Goal: Transaction & Acquisition: Purchase product/service

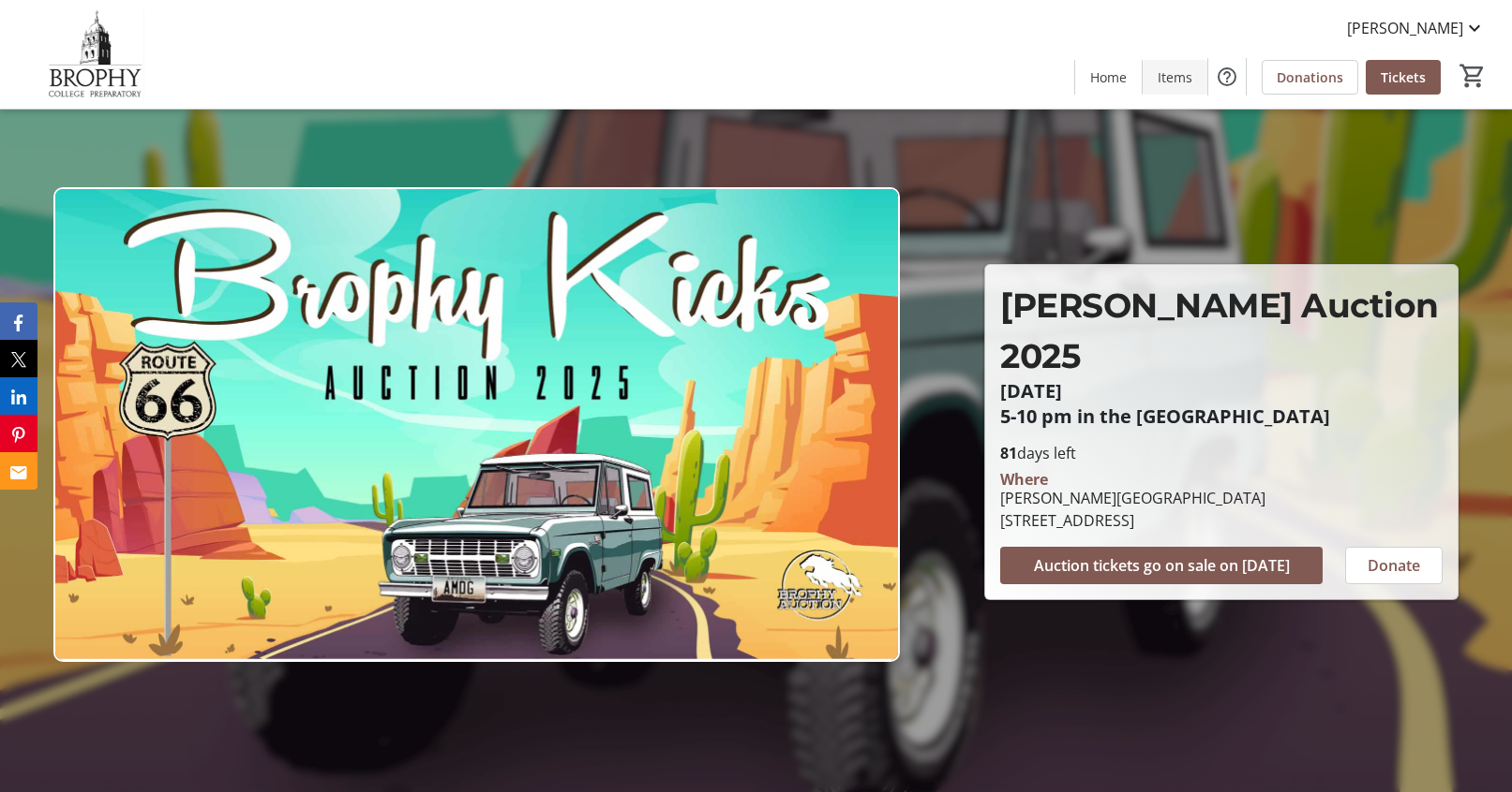
click at [1181, 72] on span "Items" at bounding box center [1174, 78] width 35 height 19
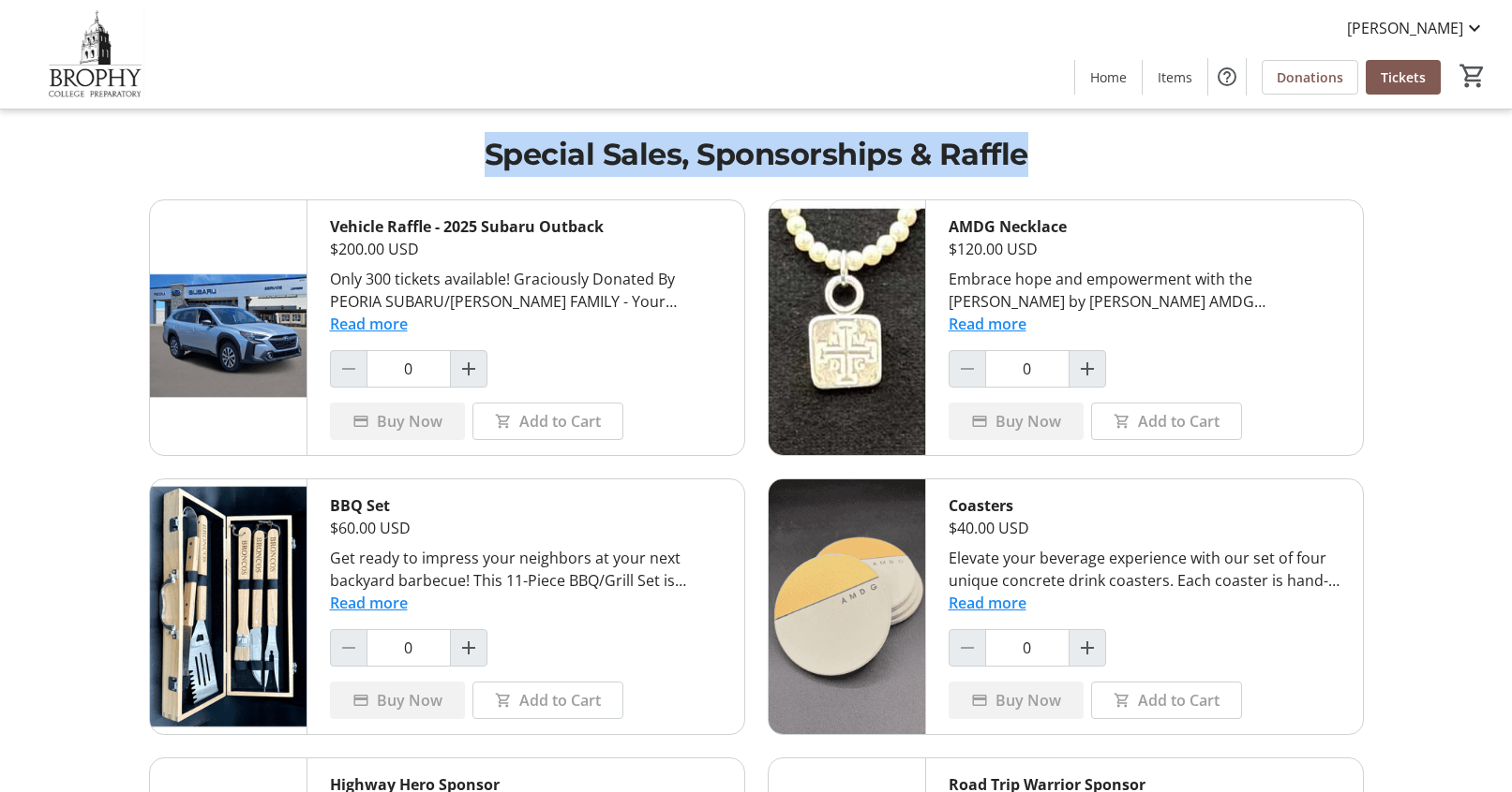
drag, startPoint x: 487, startPoint y: 153, endPoint x: 1055, endPoint y: 151, distance: 568.0
click at [1055, 151] on h1 "Special Sales, Sponsorships & Raffle" at bounding box center [756, 154] width 1214 height 45
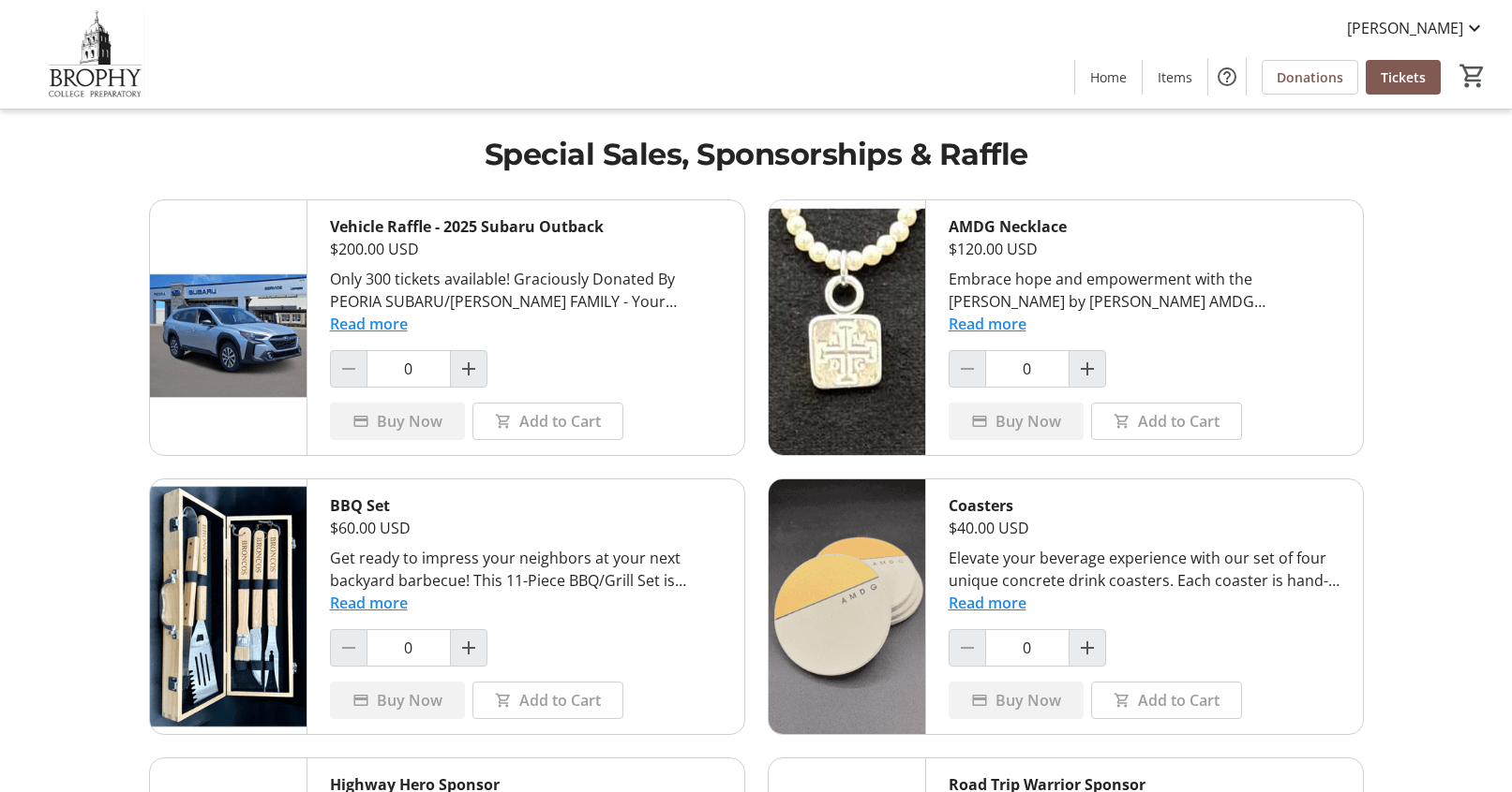
click at [393, 325] on button "Read more" at bounding box center [369, 324] width 78 height 22
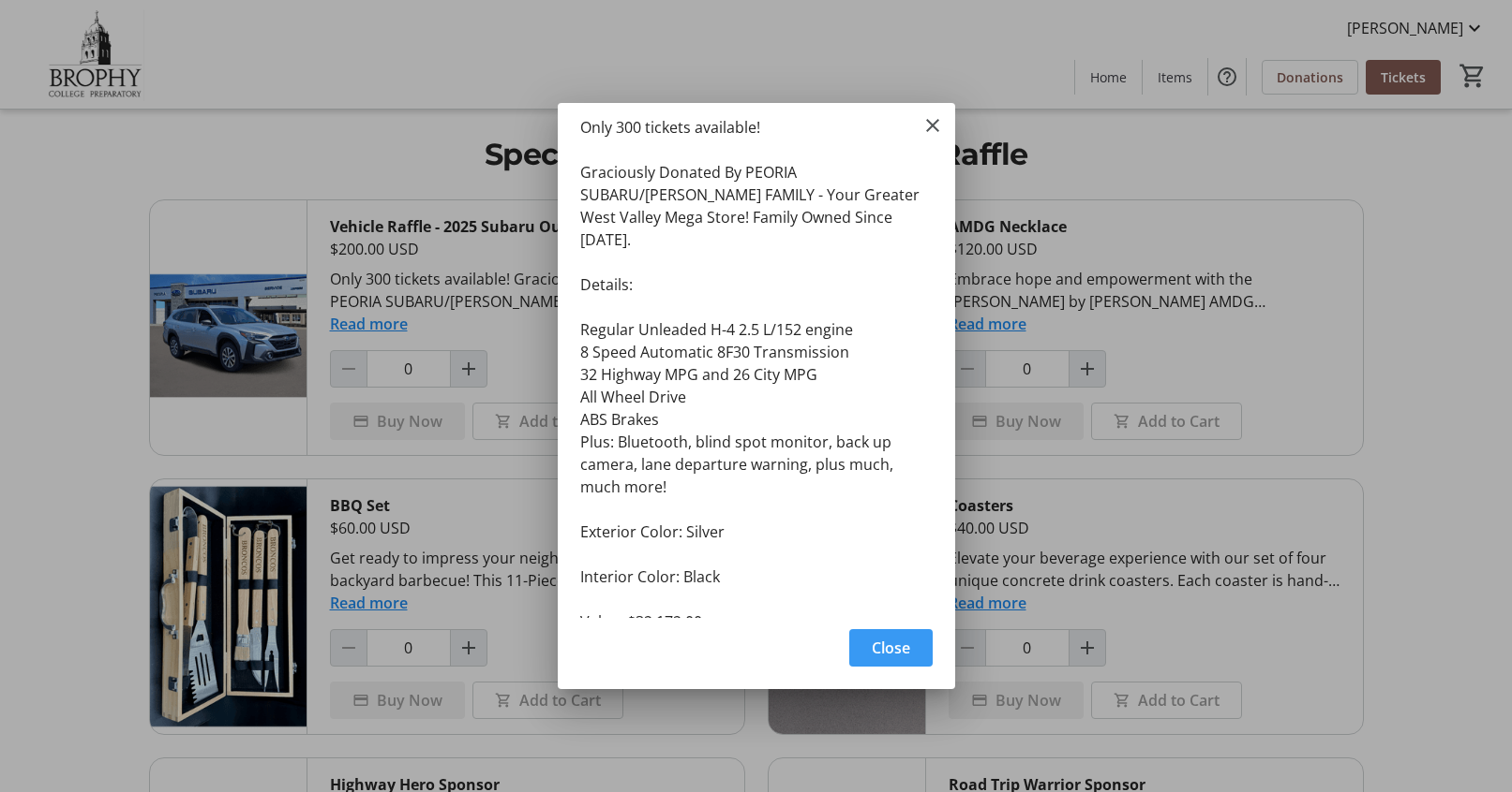
scroll to position [14, 0]
click at [931, 122] on mat-icon "Close" at bounding box center [932, 125] width 22 height 22
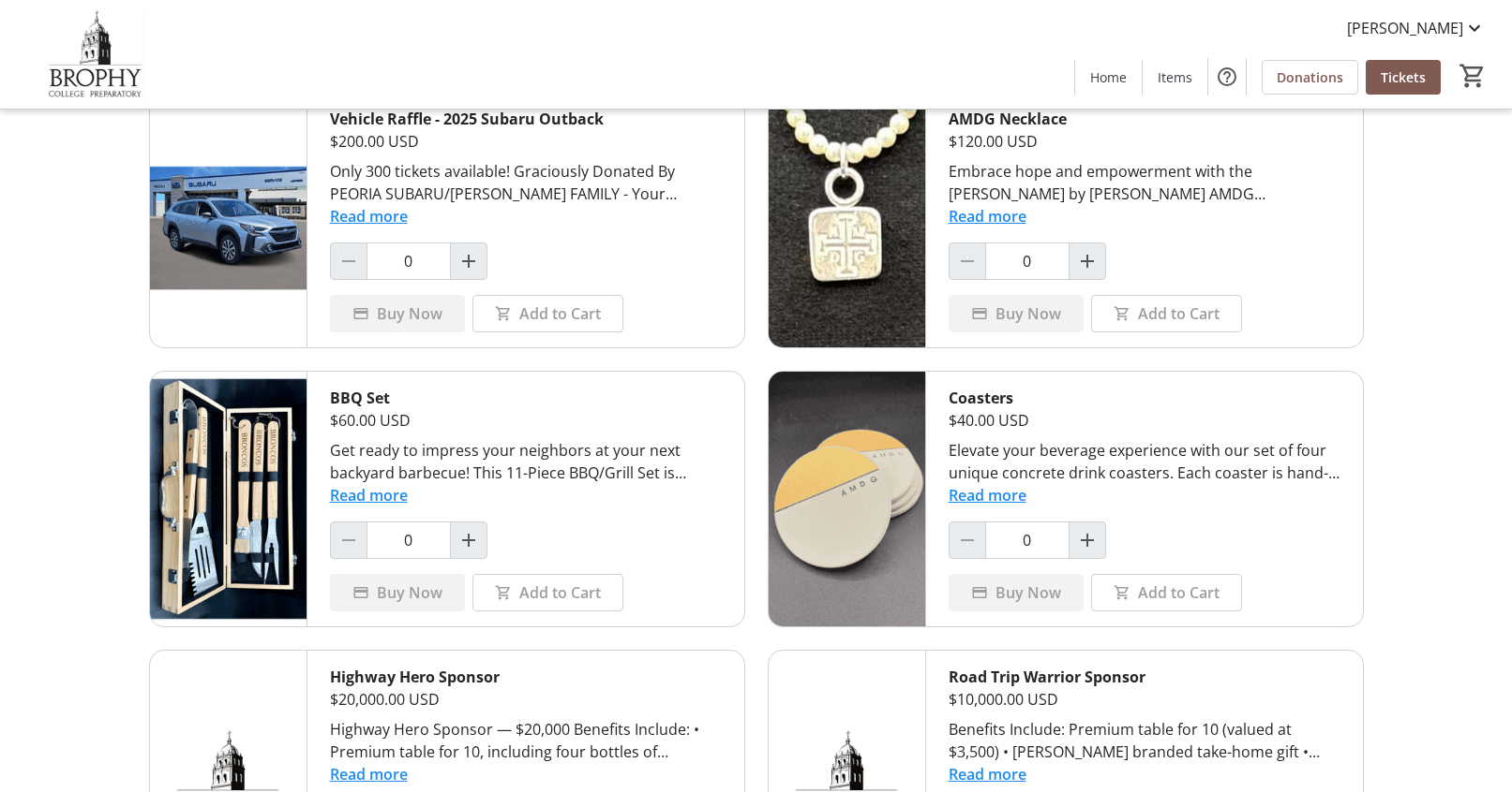
scroll to position [149, 0]
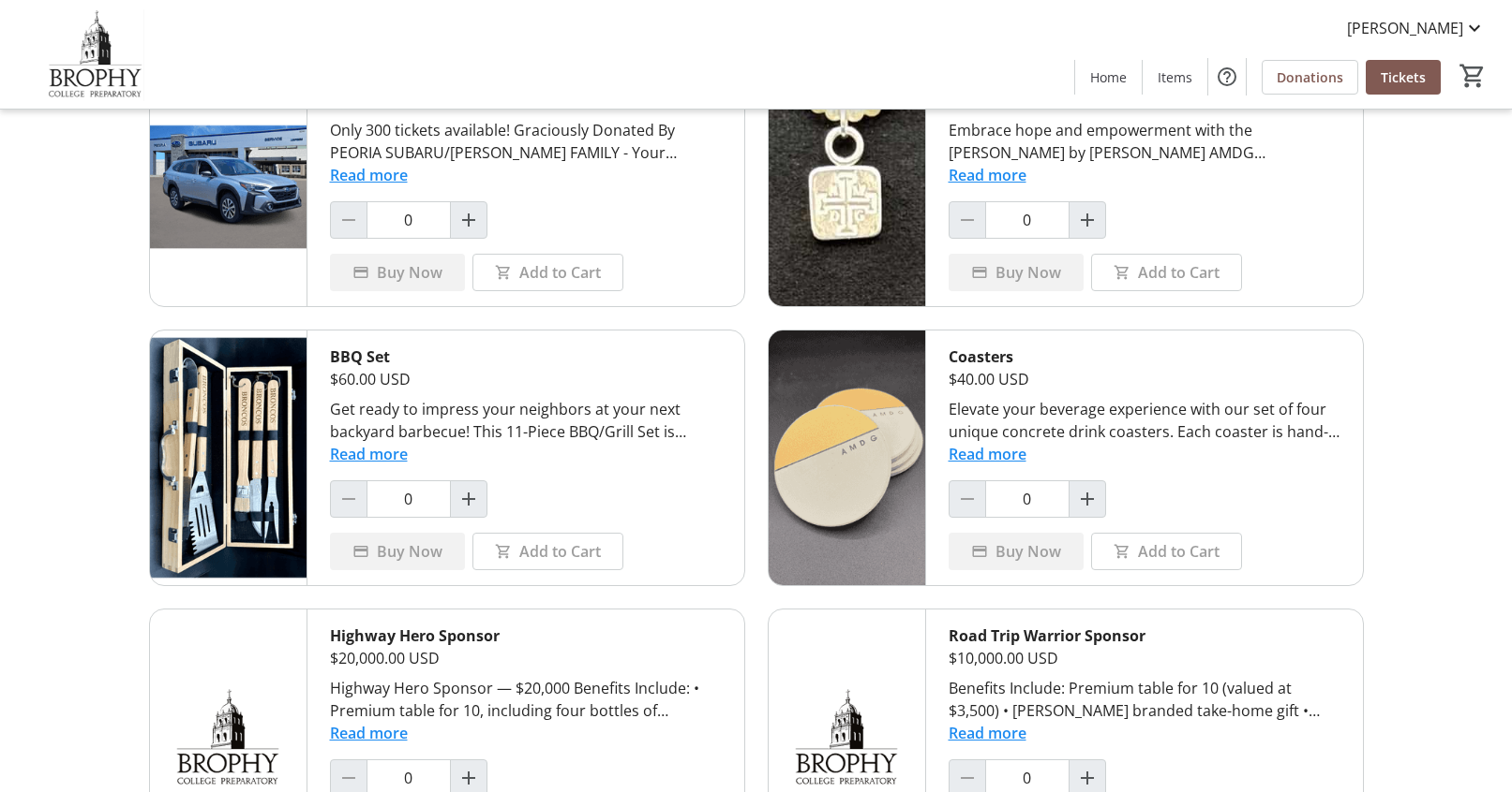
click at [367, 450] on button "Read more" at bounding box center [369, 454] width 78 height 22
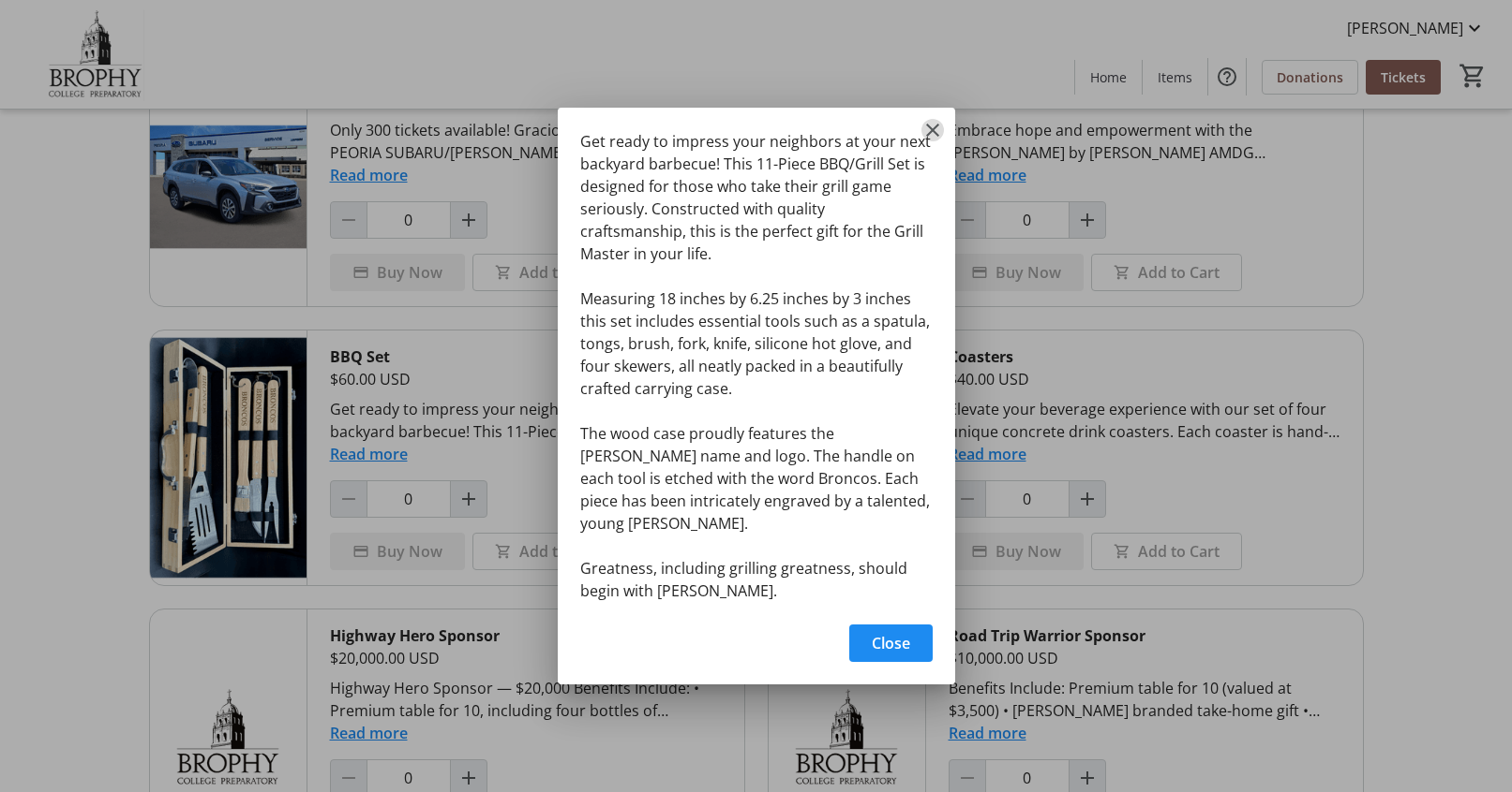
click at [931, 142] on mat-icon "Close" at bounding box center [932, 130] width 22 height 22
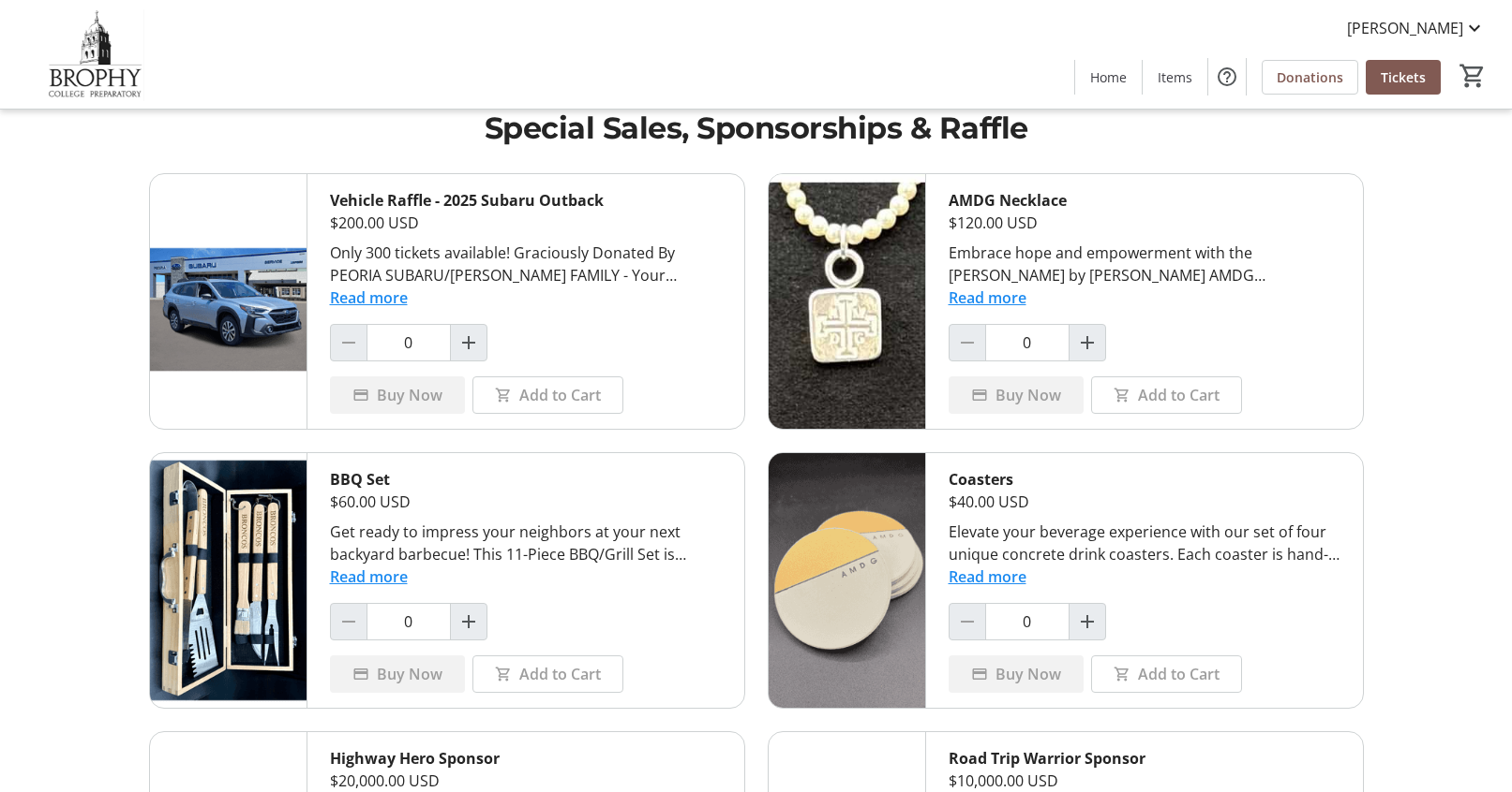
scroll to position [286, 0]
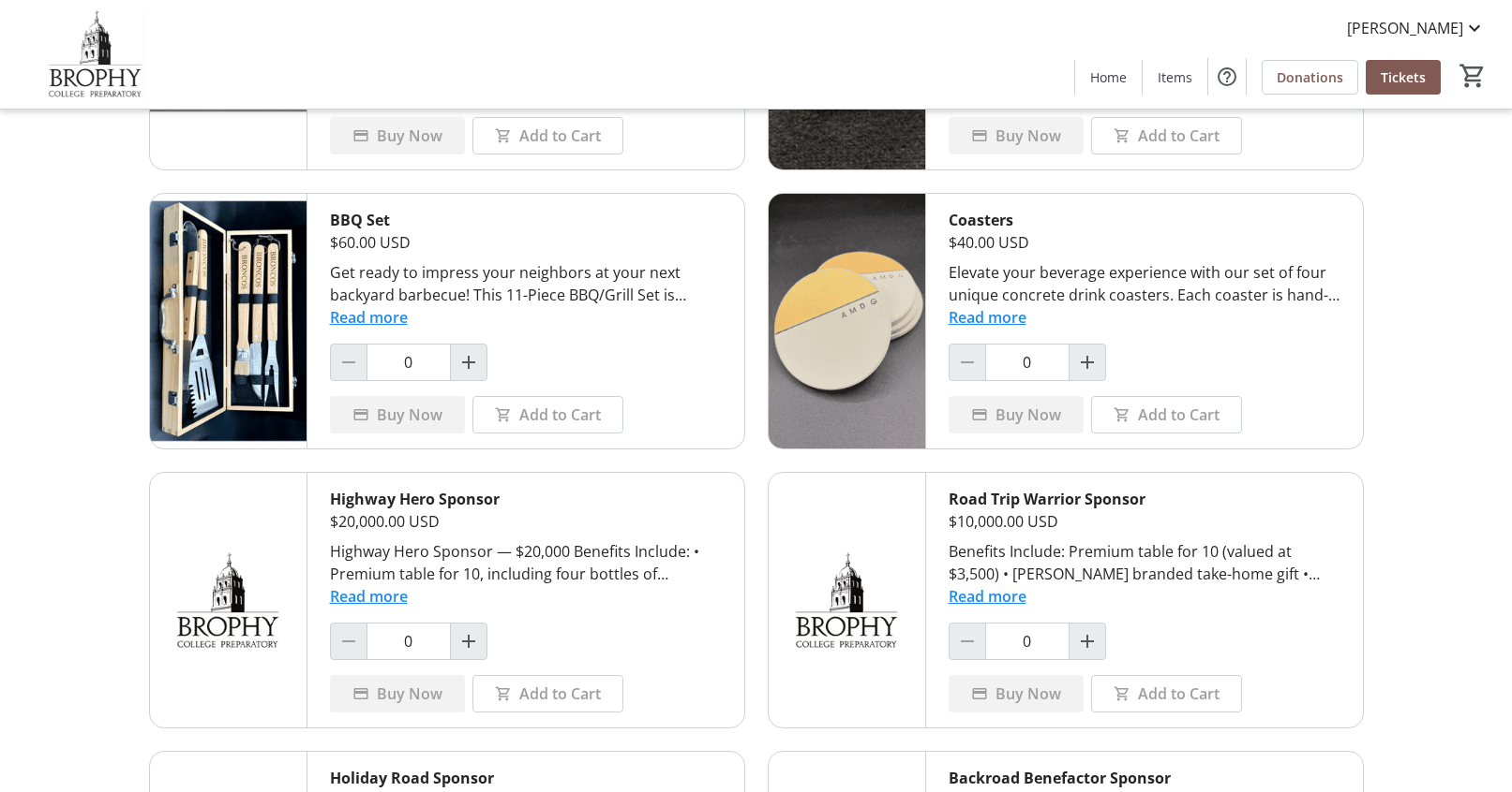
click at [1209, 335] on div "Coasters $40.00 USD Elevate your beverage experience with our set of four uniqu…" at bounding box center [1144, 321] width 436 height 255
click at [1073, 363] on span "Increment by one" at bounding box center [1087, 363] width 36 height 36
type input "1"
click at [1006, 417] on span "Buy Now" at bounding box center [1028, 414] width 66 height 22
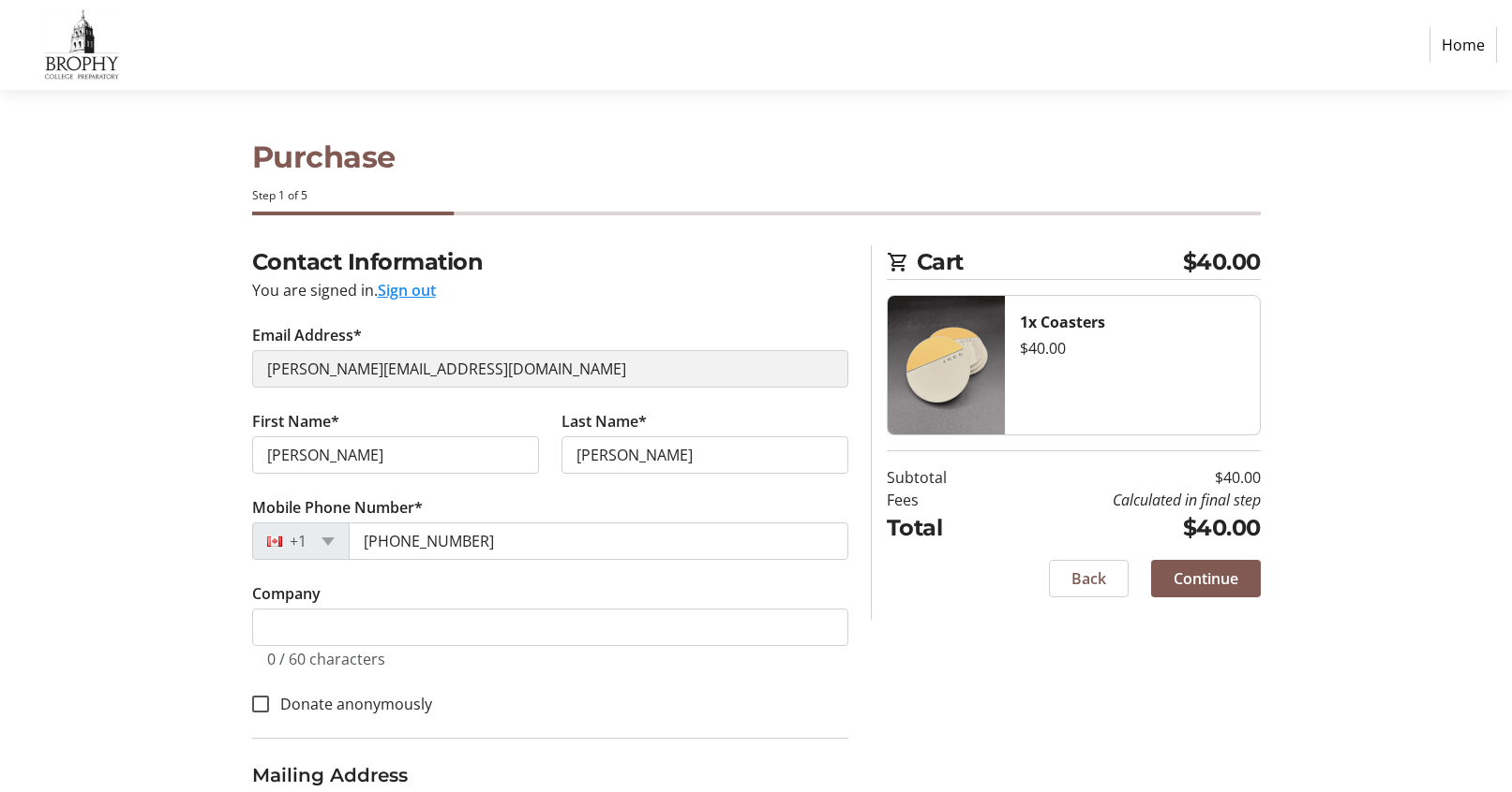
select select "US"
click at [1097, 586] on span "Back" at bounding box center [1088, 579] width 35 height 22
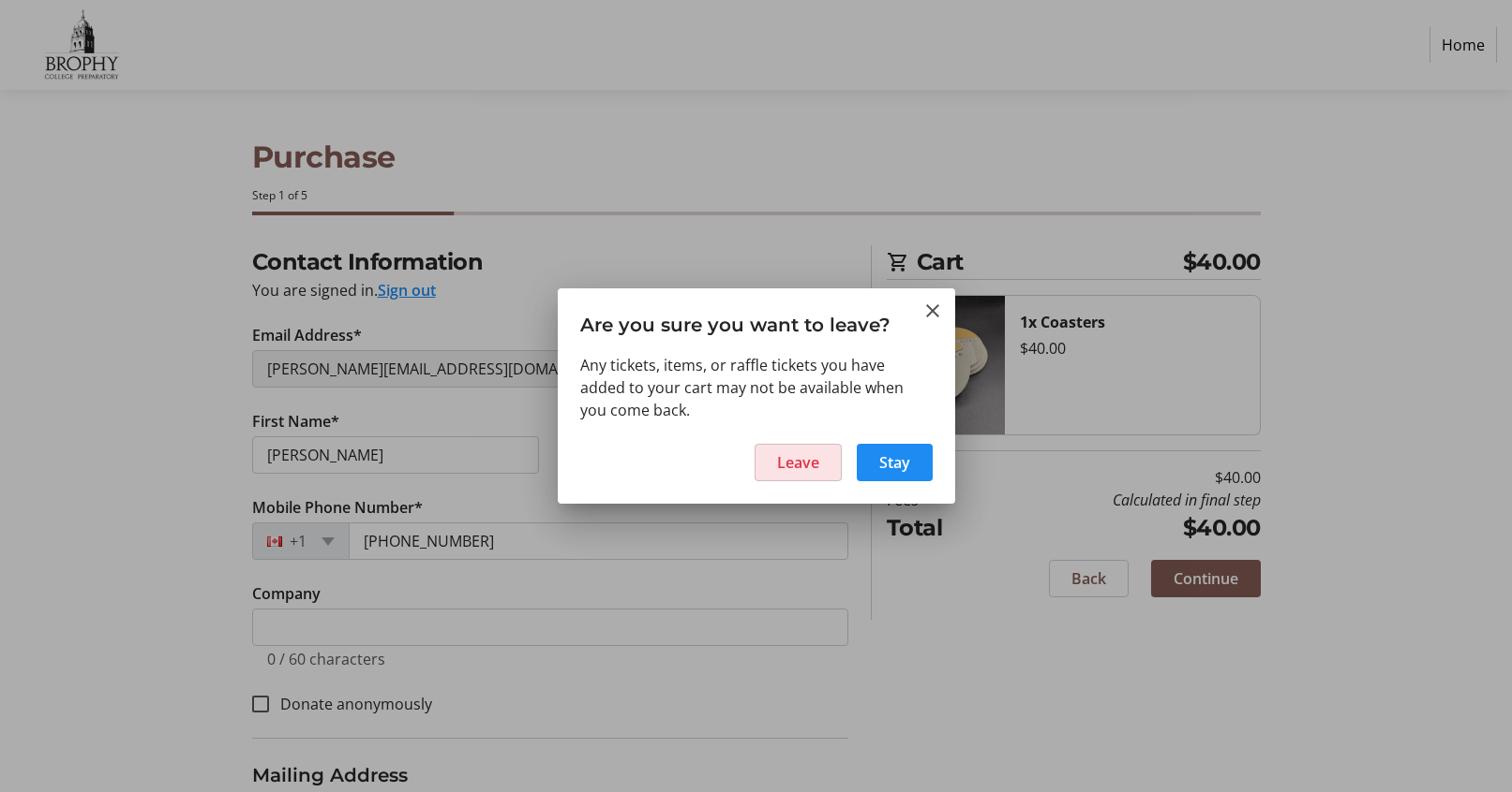
click at [807, 458] on span "Leave" at bounding box center [797, 462] width 42 height 22
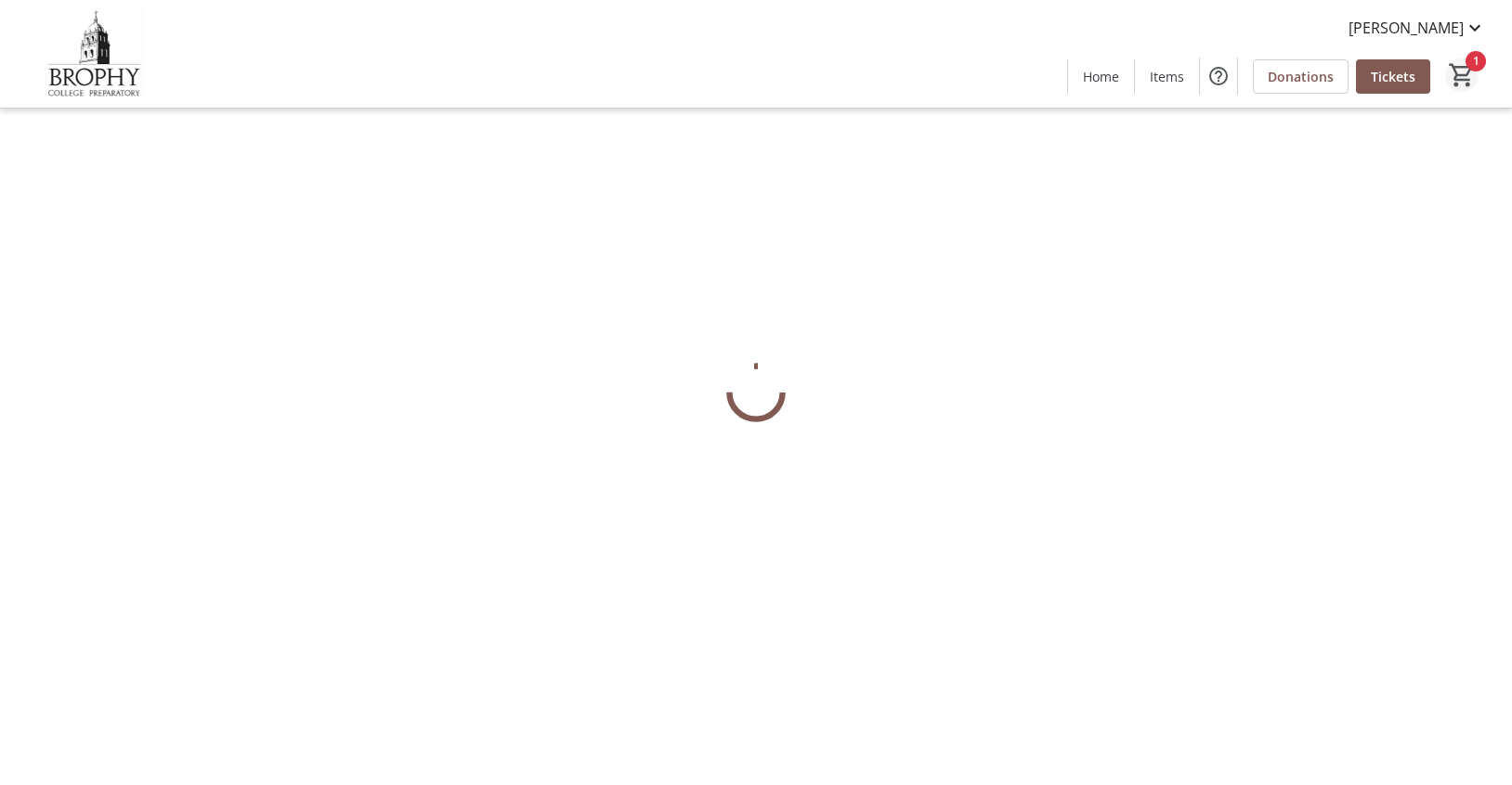
select select "US"
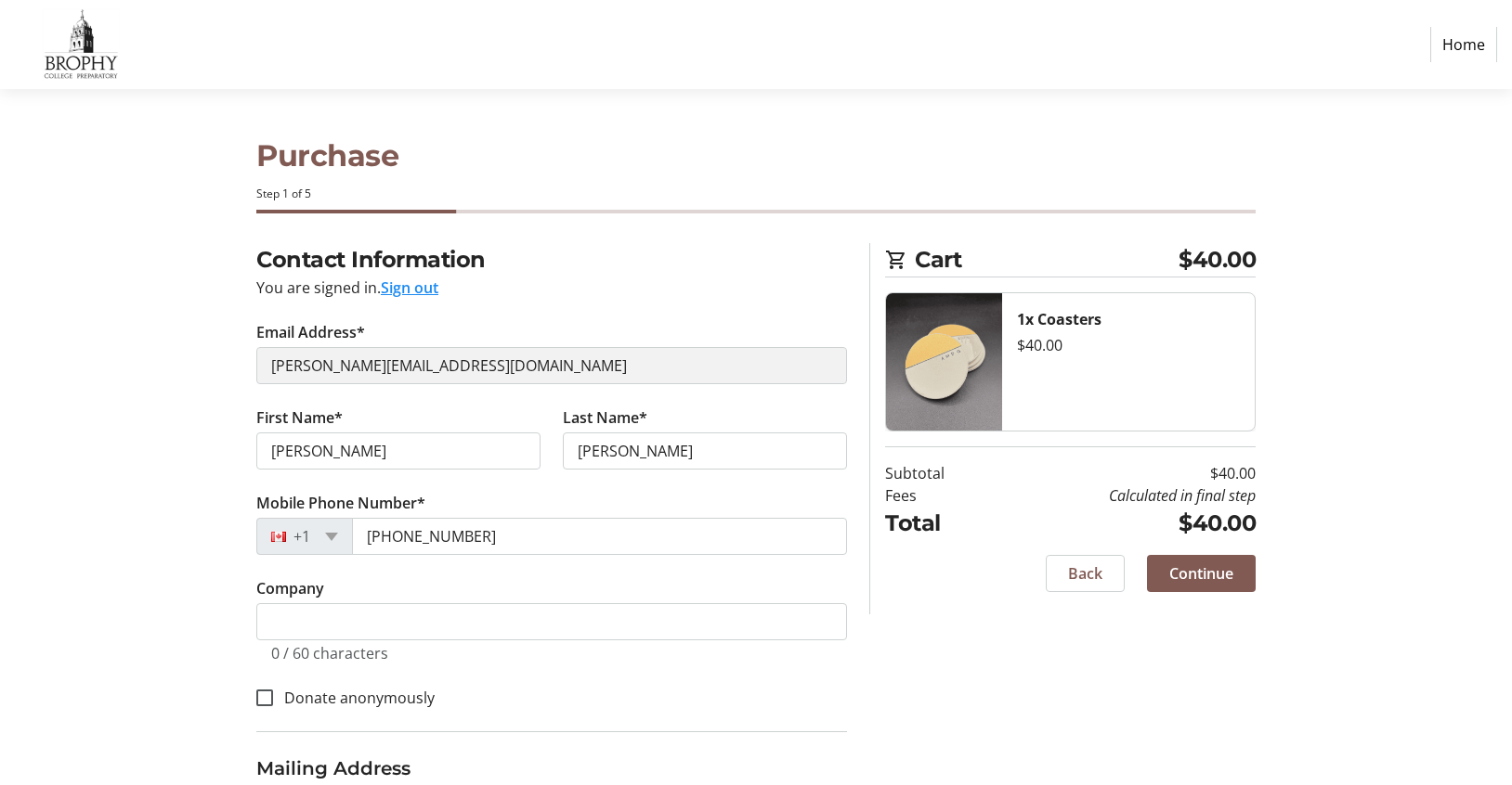
click at [1459, 73] on html "Home Purchase Step 1 of 5 Cart $40.00 1x Coasters $40.00 Subtotal $40.00 Fees C…" at bounding box center [756, 534] width 1512 height 1068
click at [1431, 24] on nav "Home" at bounding box center [749, 44] width 1499 height 89
click at [1437, 50] on link "Home" at bounding box center [1450, 44] width 67 height 36
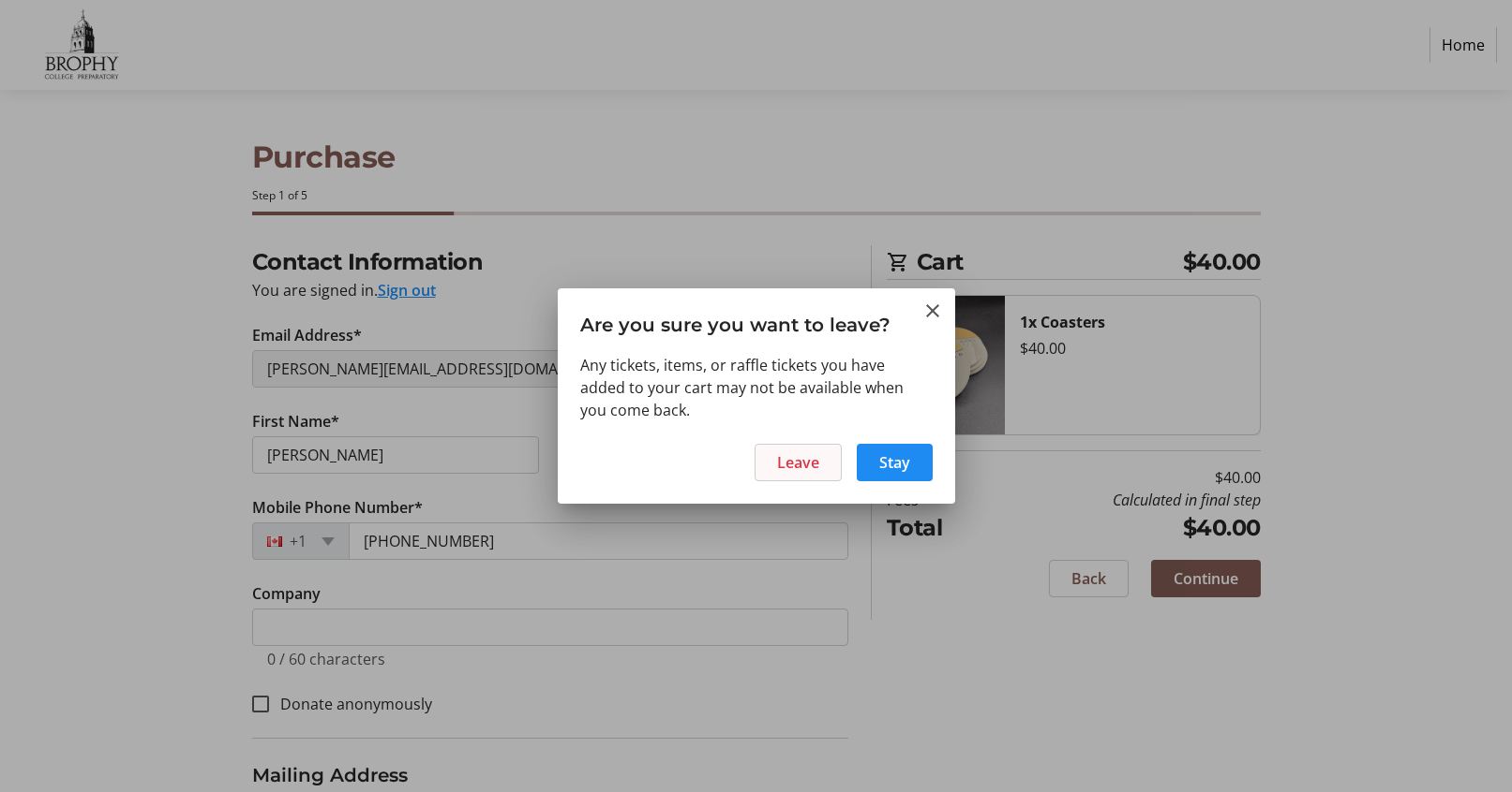
click at [798, 469] on span "Leave" at bounding box center [797, 462] width 42 height 22
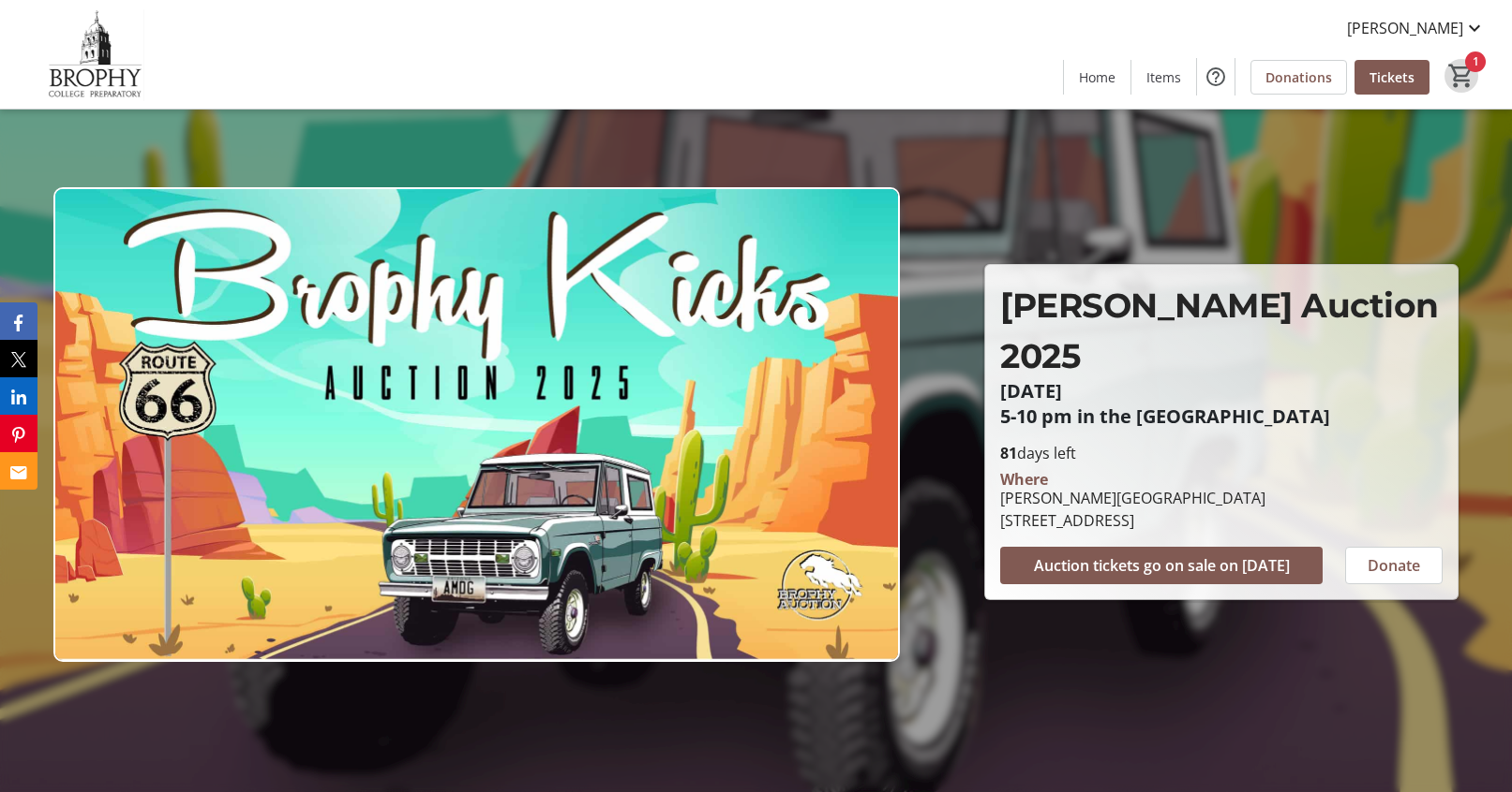
click at [1464, 83] on mat-icon "1" at bounding box center [1461, 76] width 28 height 28
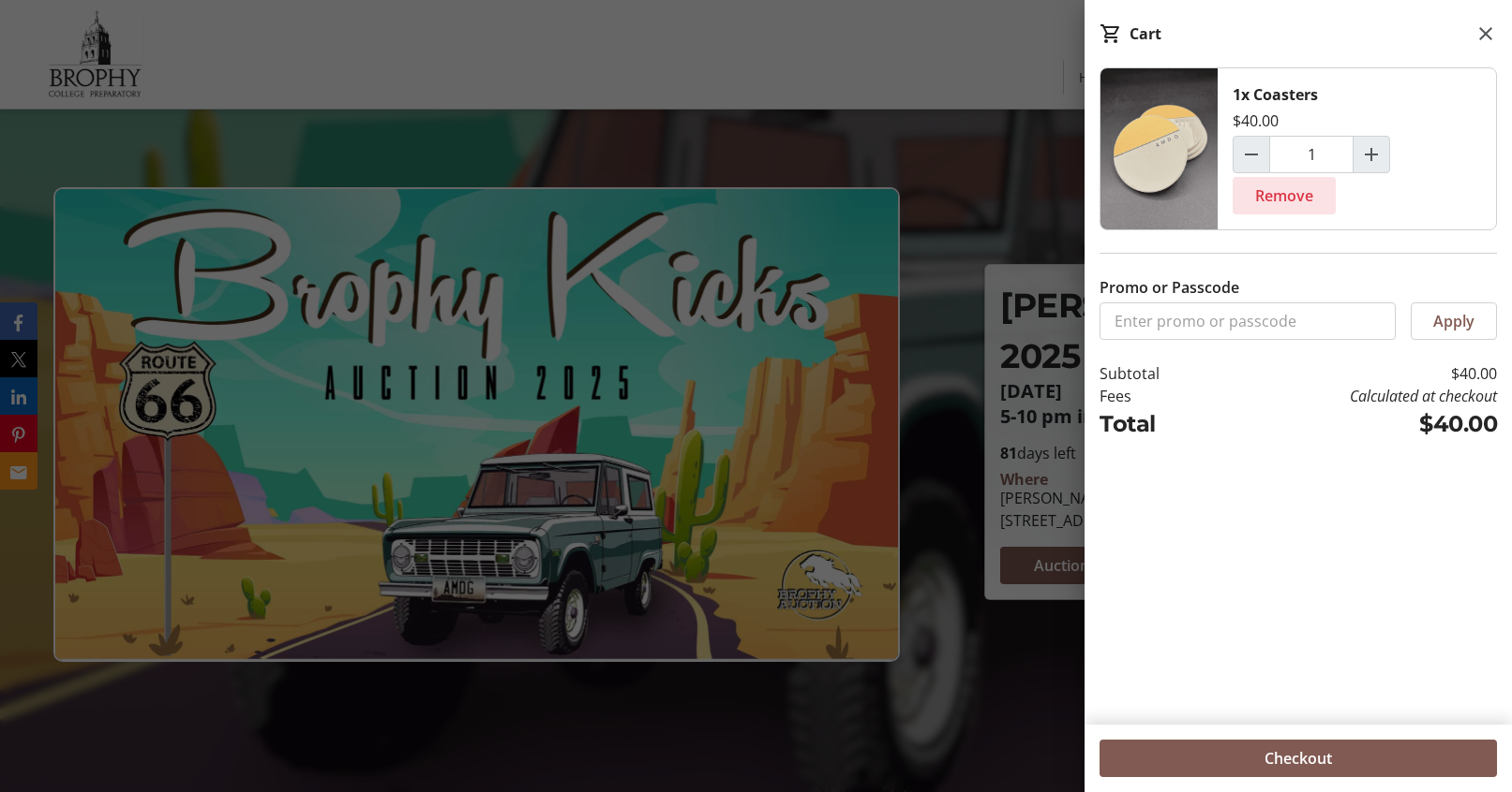
click at [1305, 187] on span "Remove" at bounding box center [1284, 195] width 58 height 22
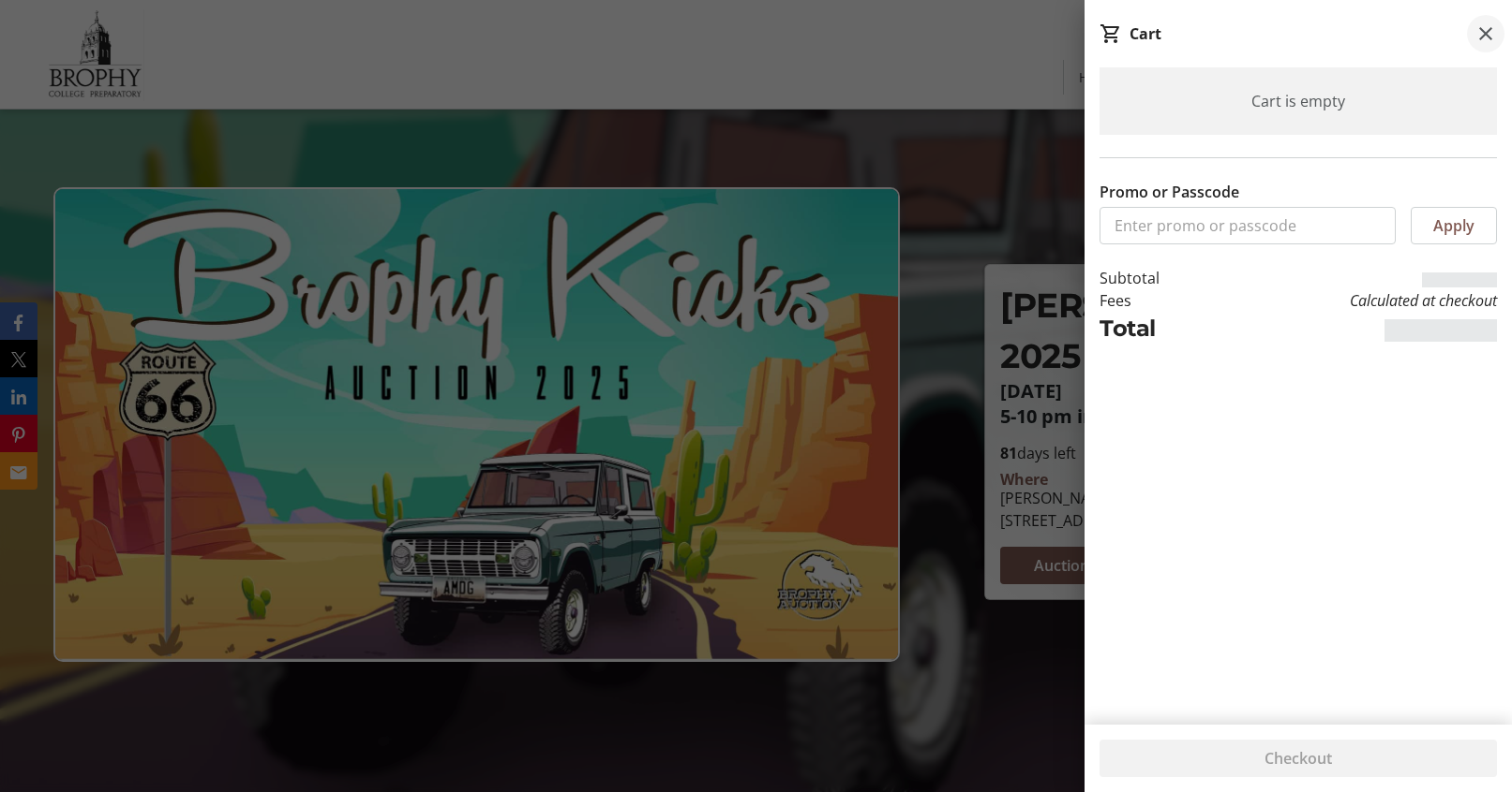
click at [1493, 32] on mat-icon at bounding box center [1485, 33] width 22 height 22
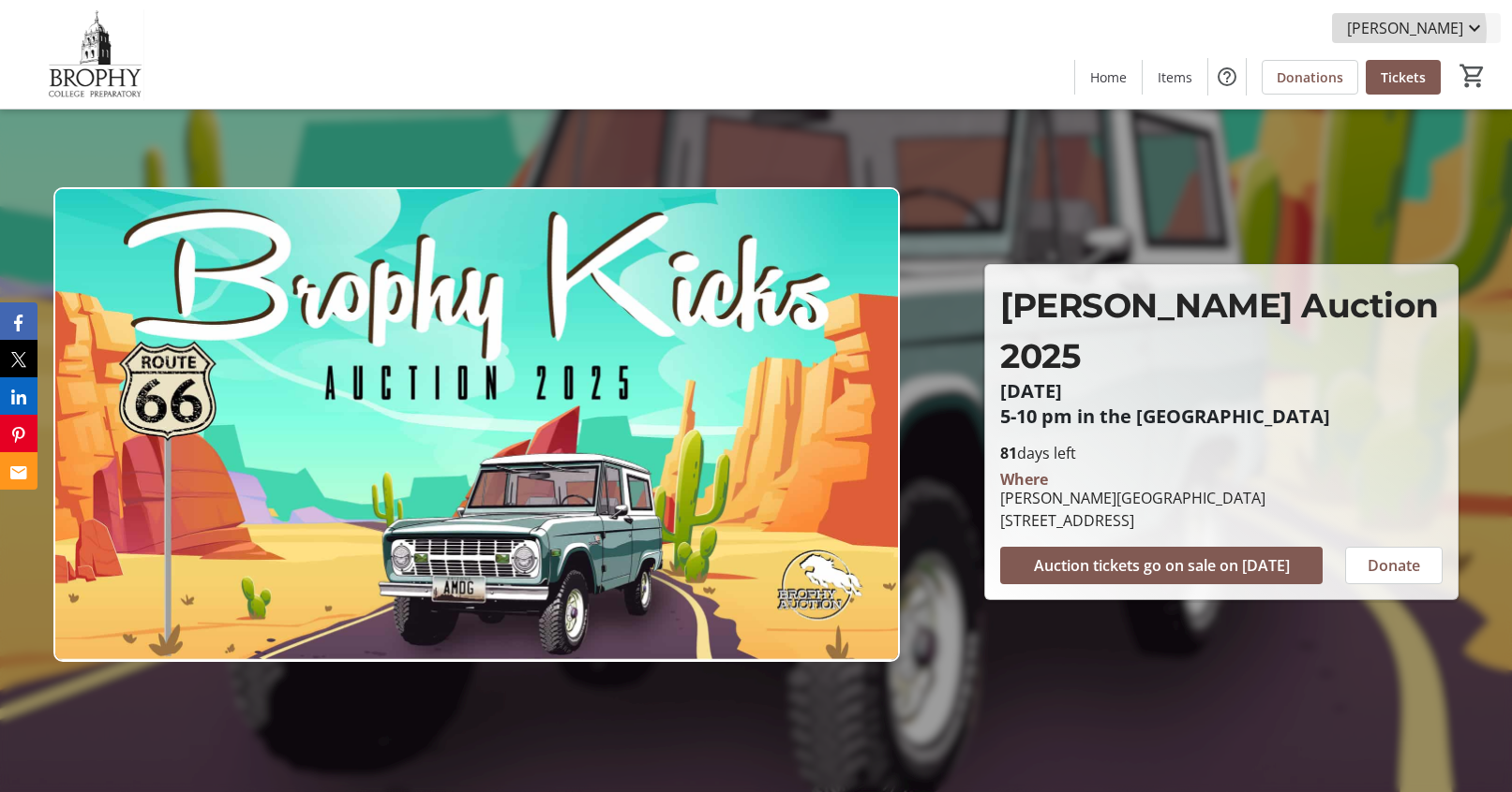
click at [1435, 30] on span "[PERSON_NAME]" at bounding box center [1405, 27] width 116 height 22
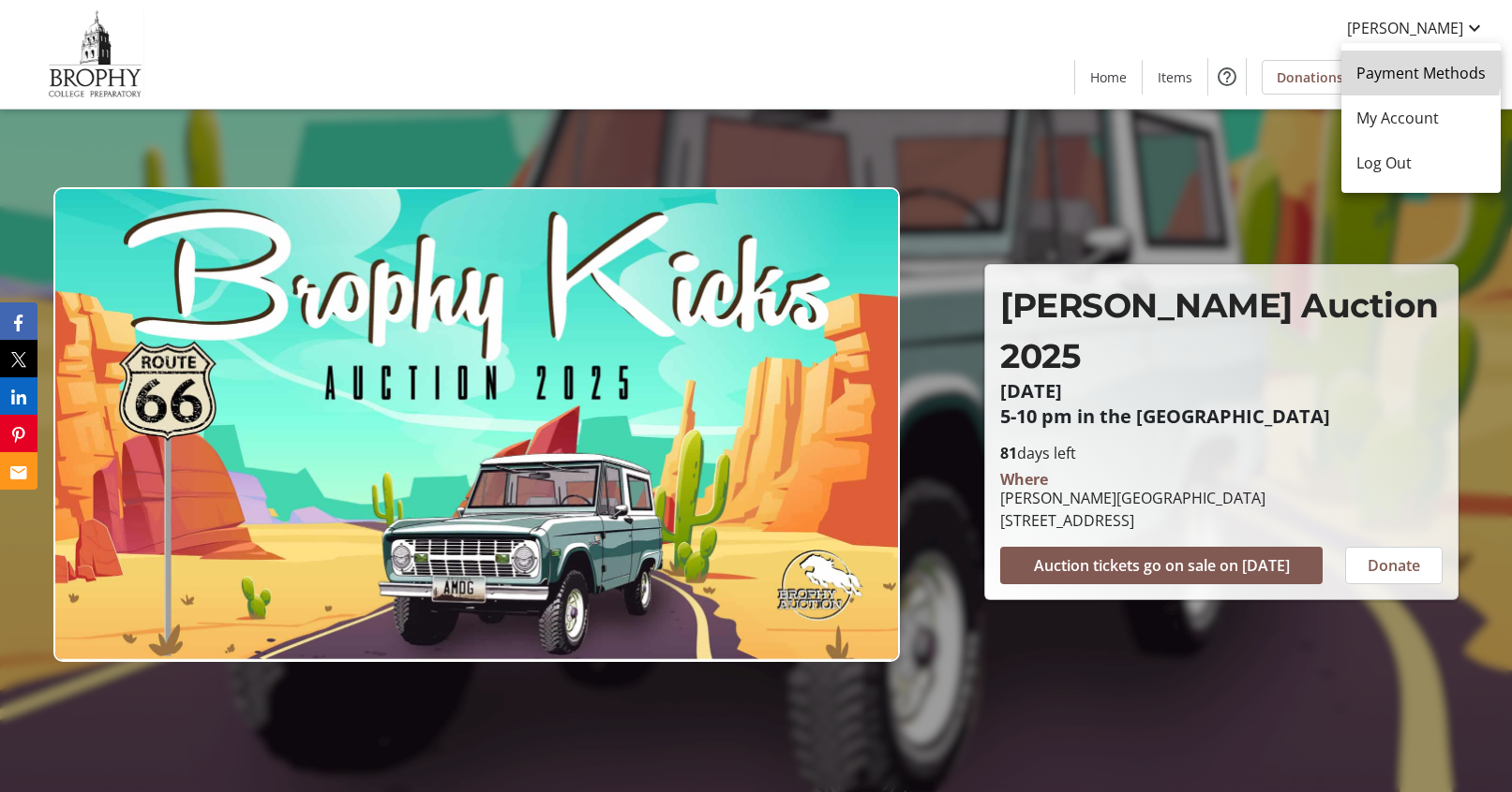
click at [1410, 69] on span "Payment Methods" at bounding box center [1420, 73] width 129 height 22
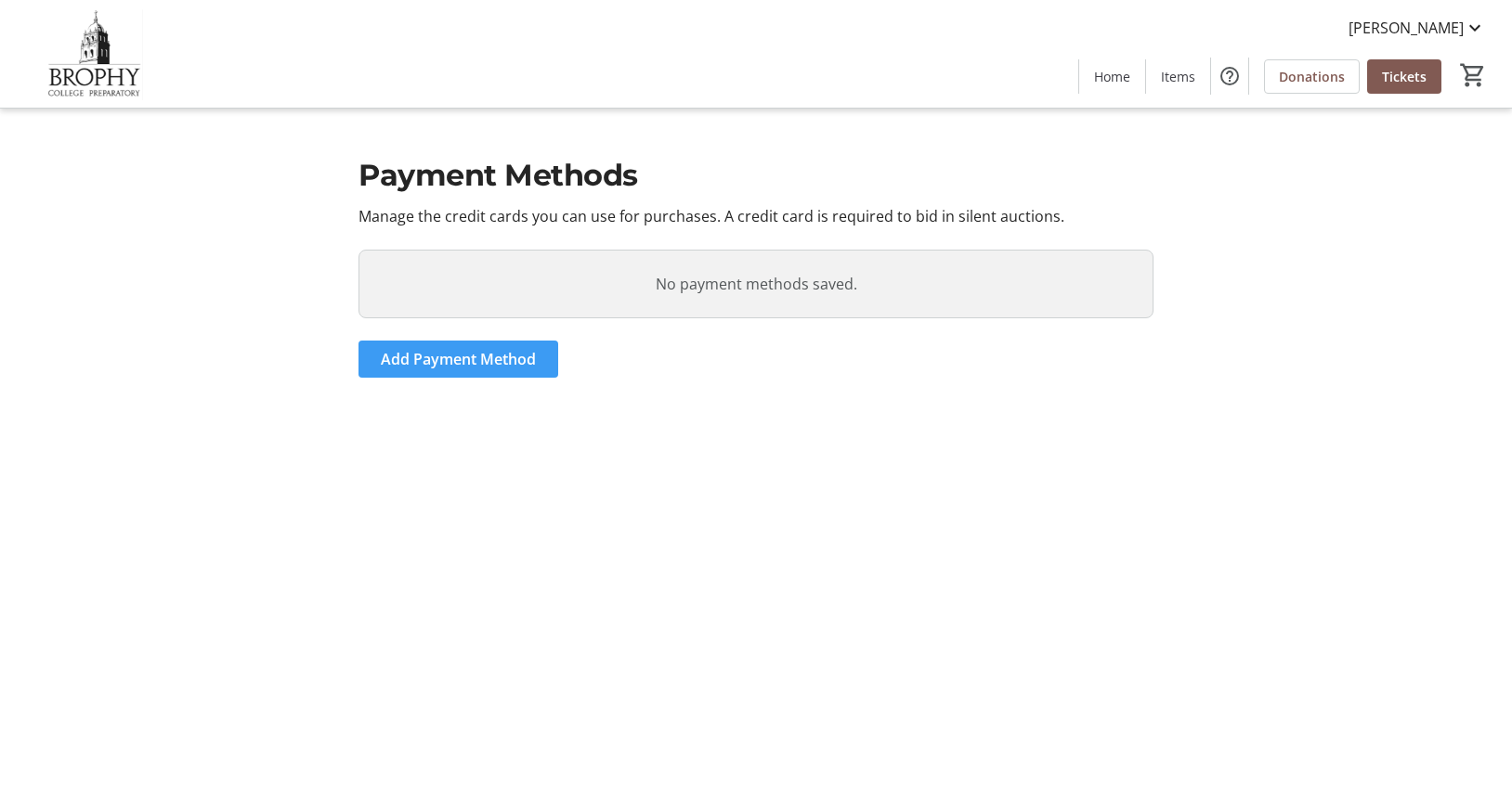
click at [503, 364] on span "Add Payment Method" at bounding box center [458, 358] width 155 height 22
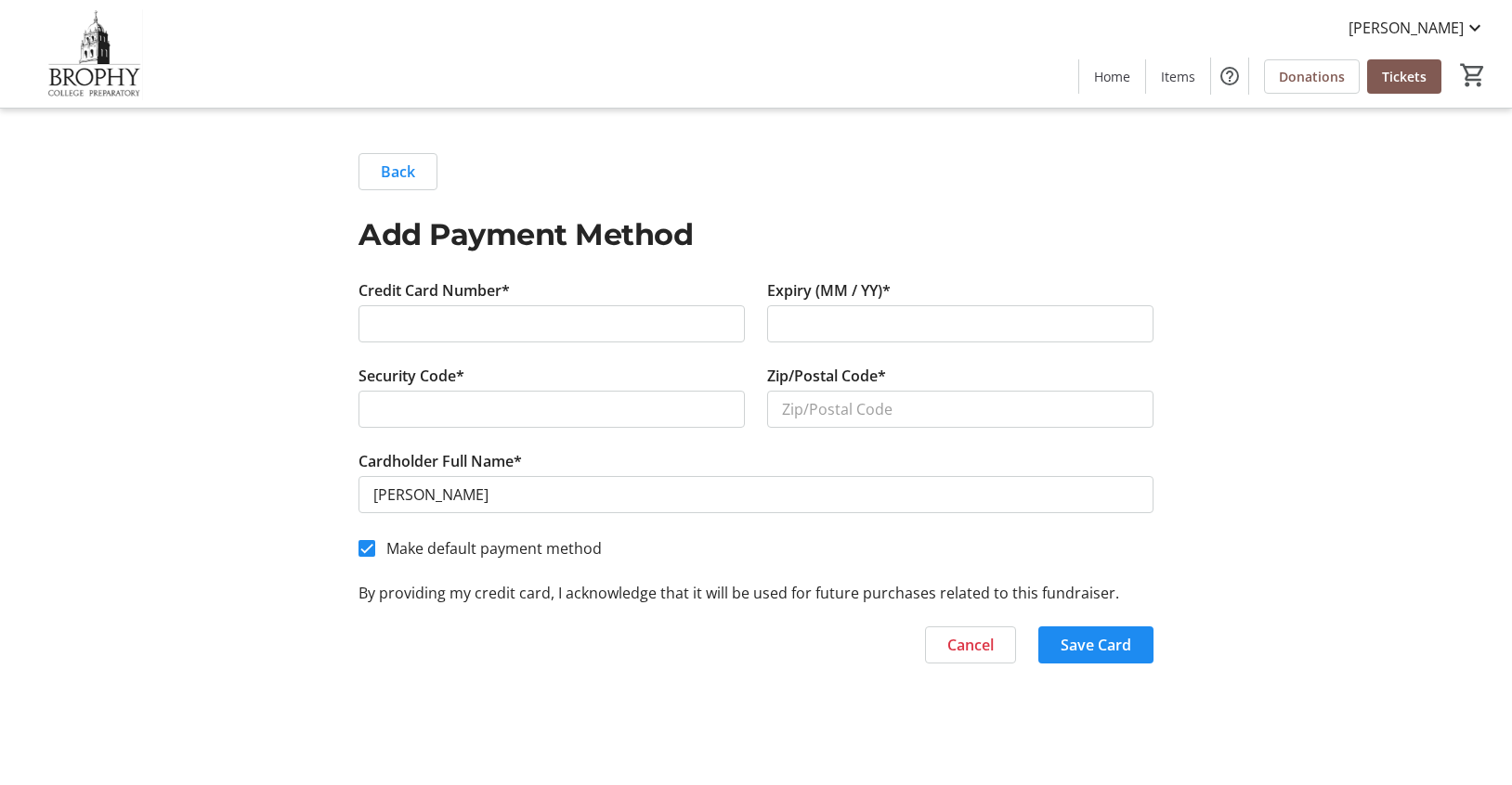
click at [1036, 232] on h1 "Add Payment Method" at bounding box center [756, 234] width 795 height 44
click at [1105, 81] on span "Home" at bounding box center [1112, 77] width 37 height 19
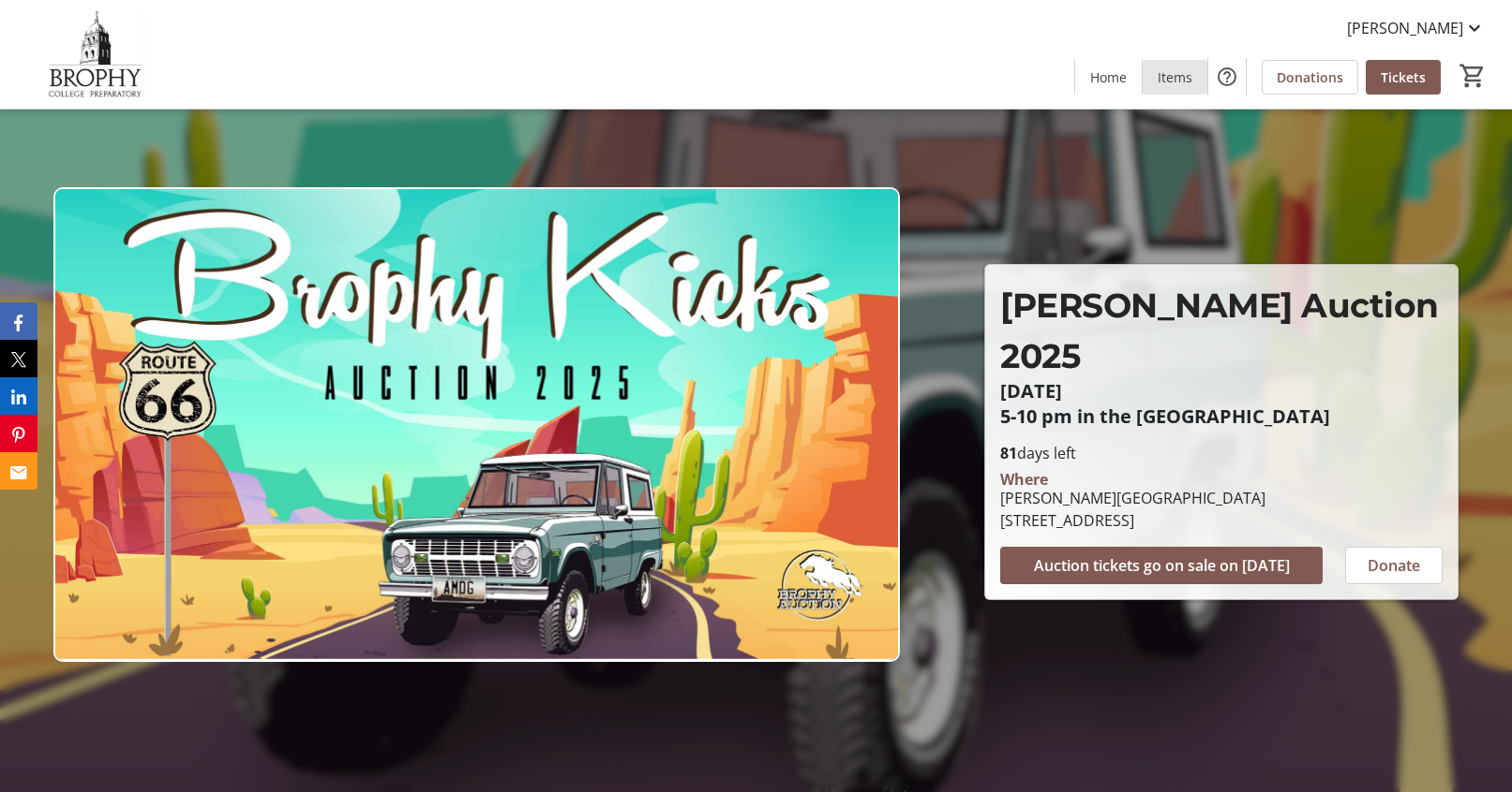
click at [1187, 73] on span "Items" at bounding box center [1174, 78] width 35 height 19
